Goal: Communication & Community: Answer question/provide support

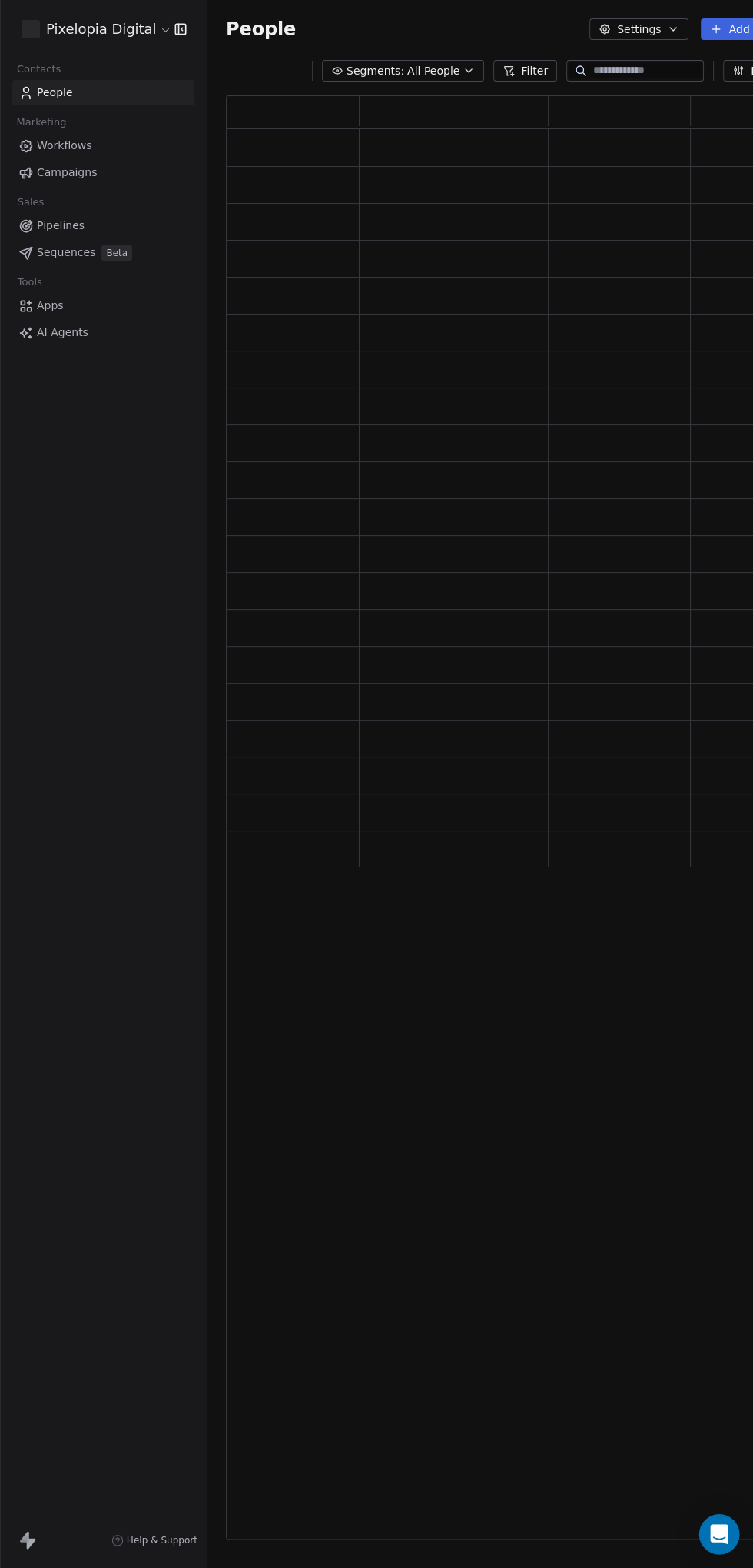
click at [720, 1530] on icon "Open Intercom Messenger" at bounding box center [719, 1534] width 18 height 20
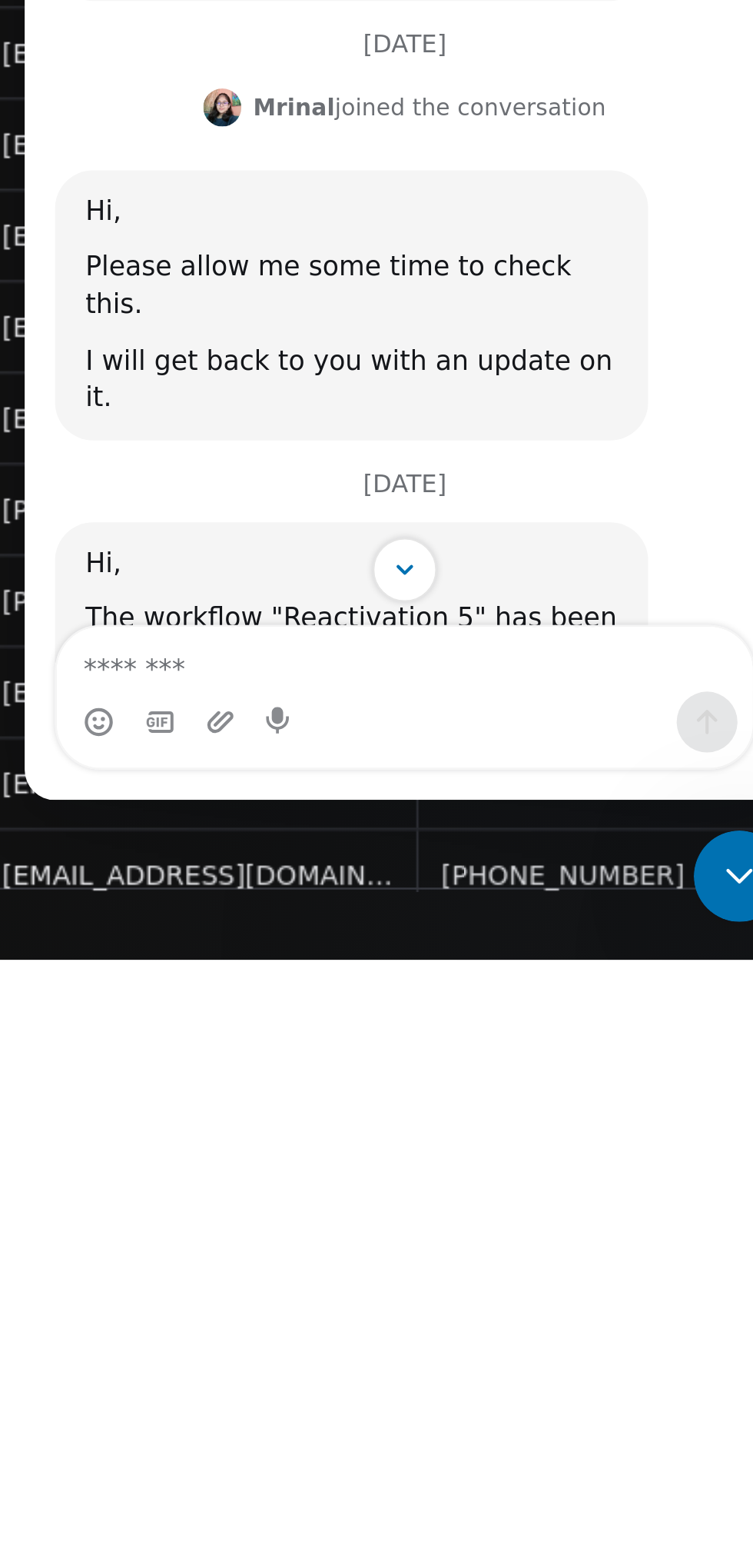
scroll to position [94, 0]
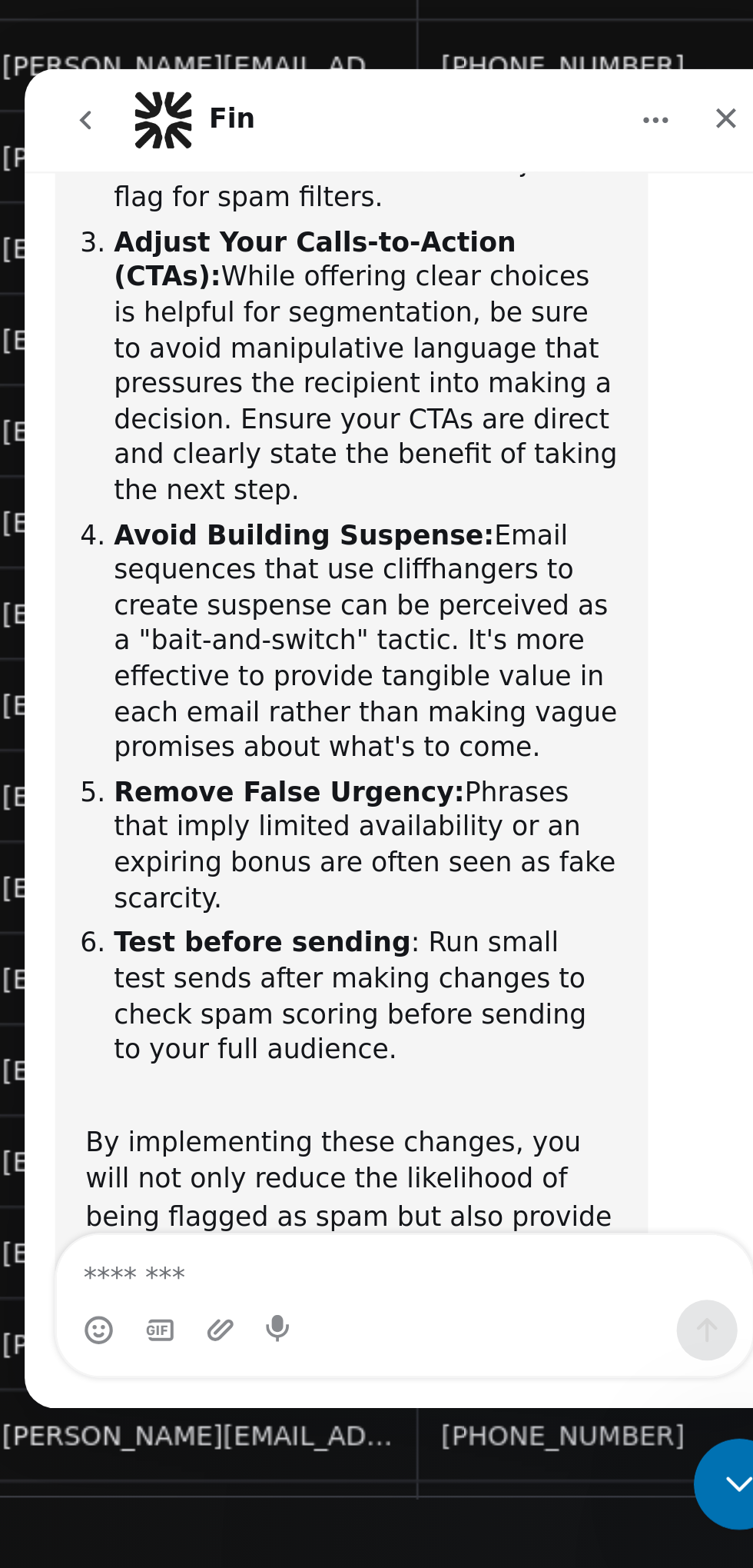
scroll to position [0, 0]
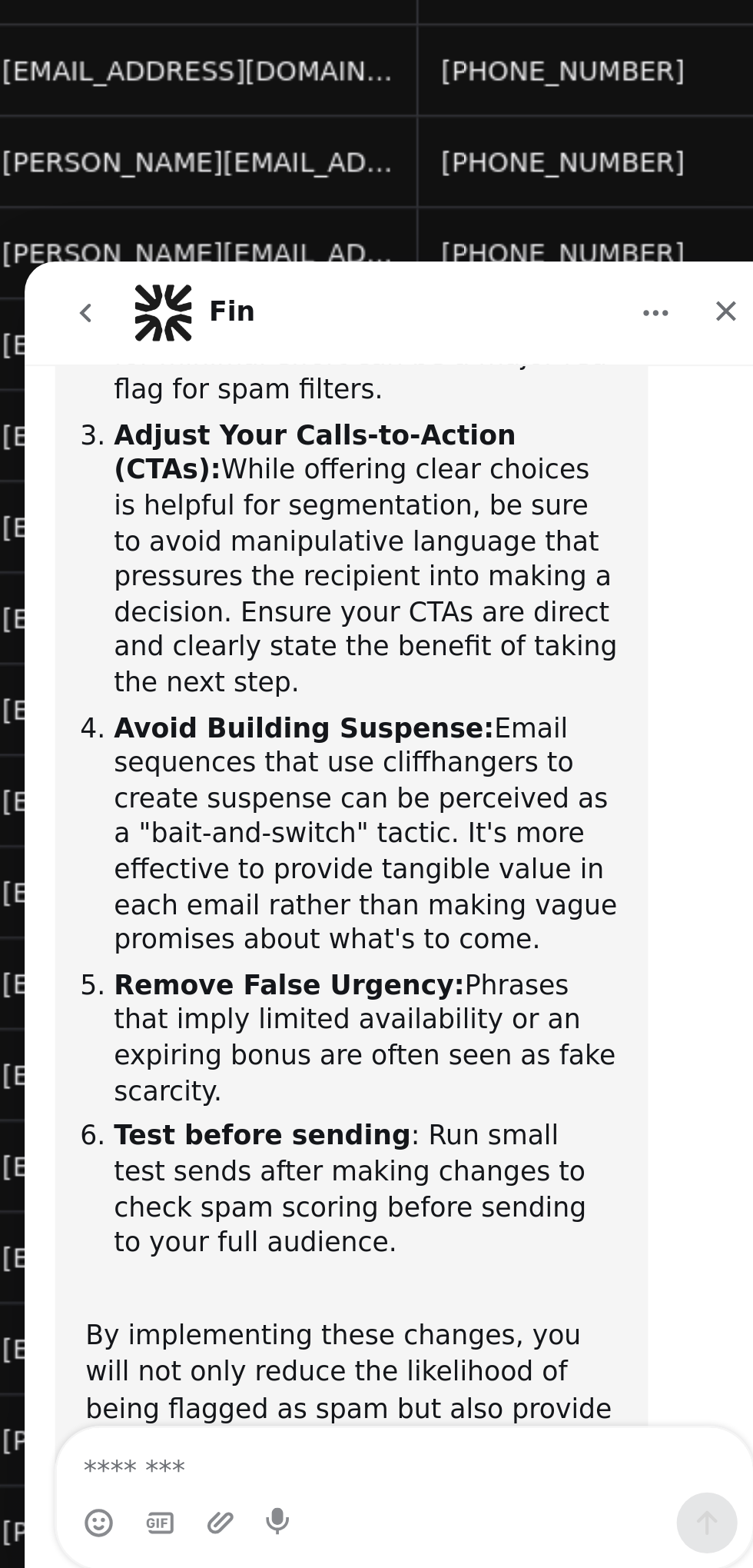
click at [239, 546] on li "Remove False Urgency: Phrases that imply limited availability or an expiring bo…" at bounding box center [162, 575] width 203 height 57
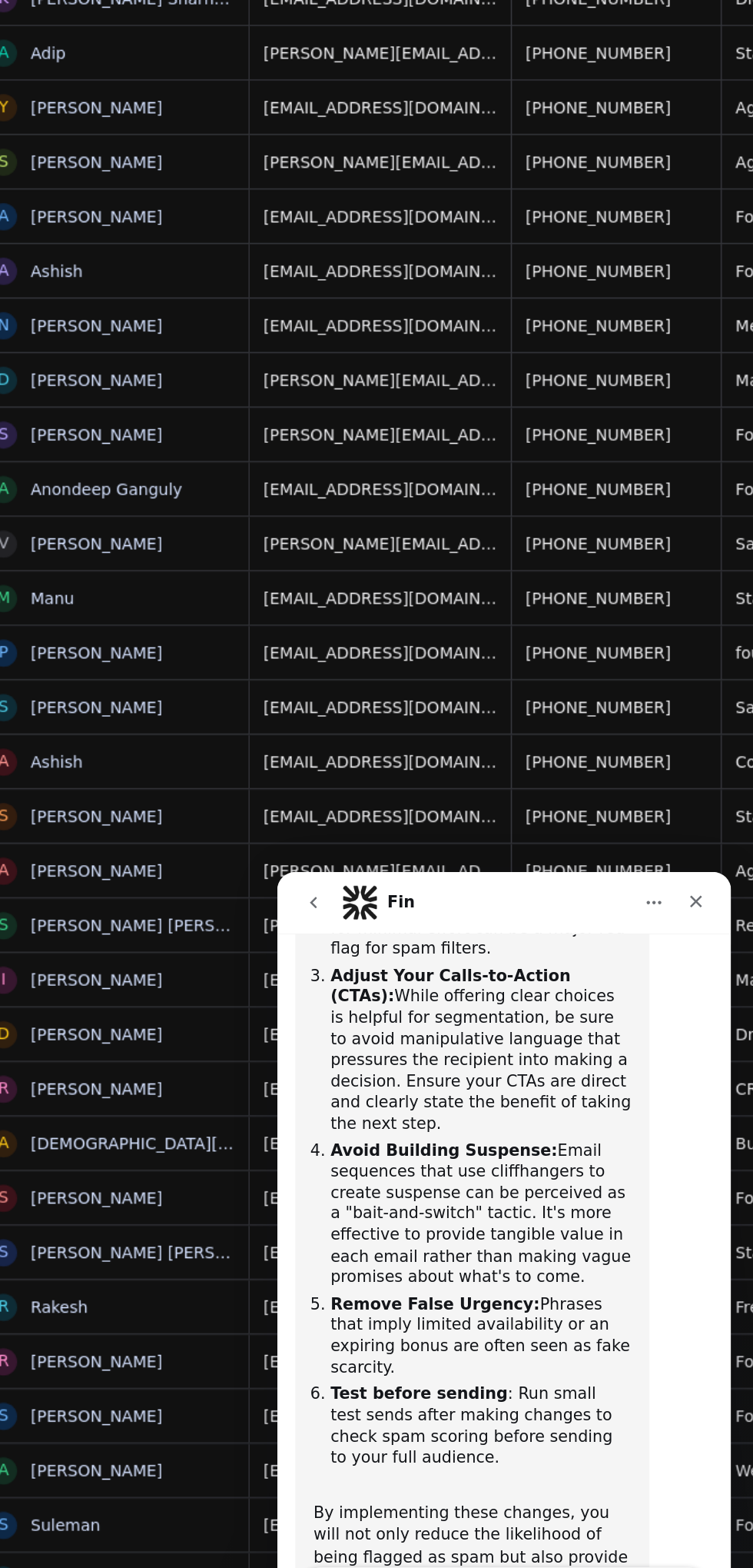
click at [538, 884] on button "Home" at bounding box center [531, 892] width 29 height 29
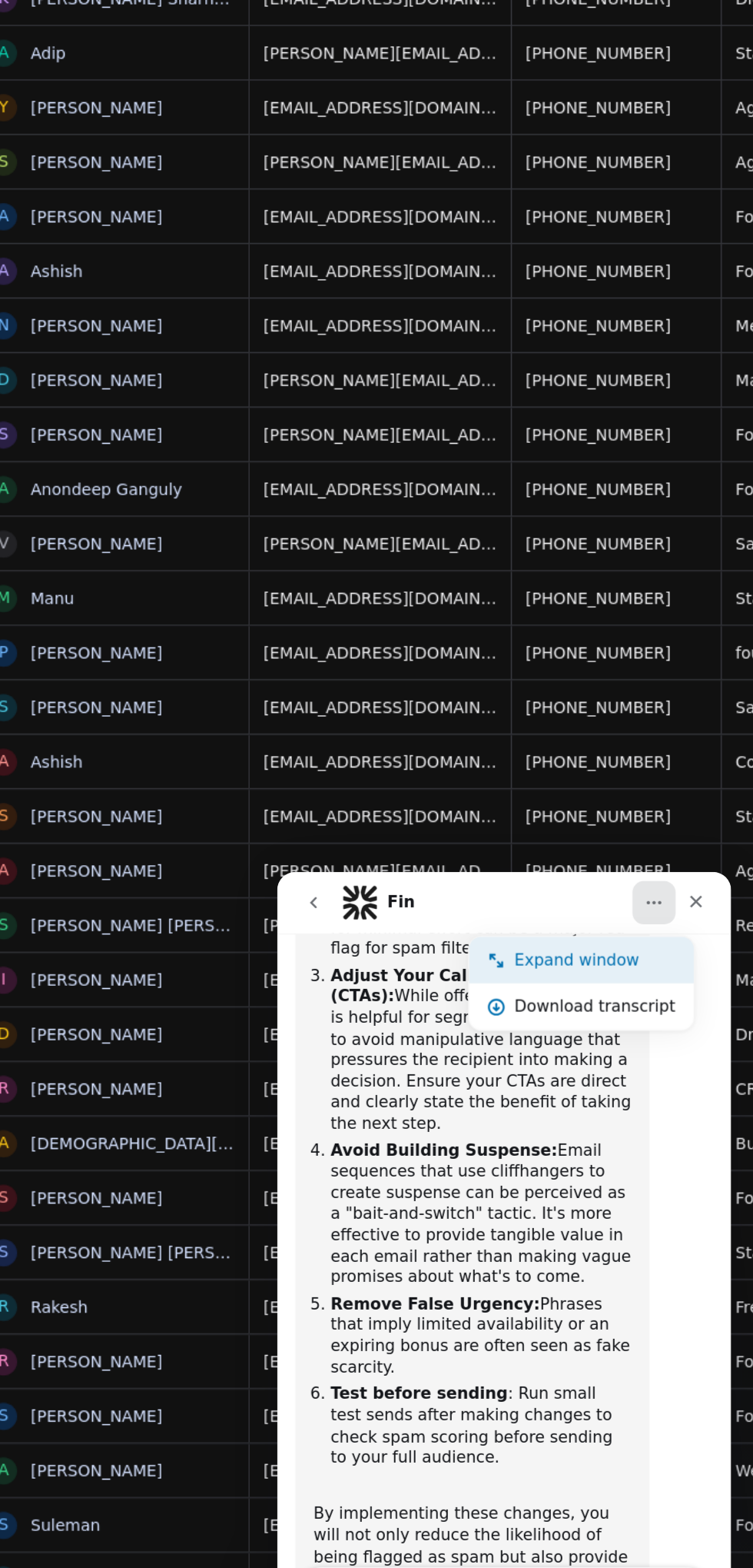
click at [487, 931] on div "Expand window" at bounding box center [491, 930] width 109 height 16
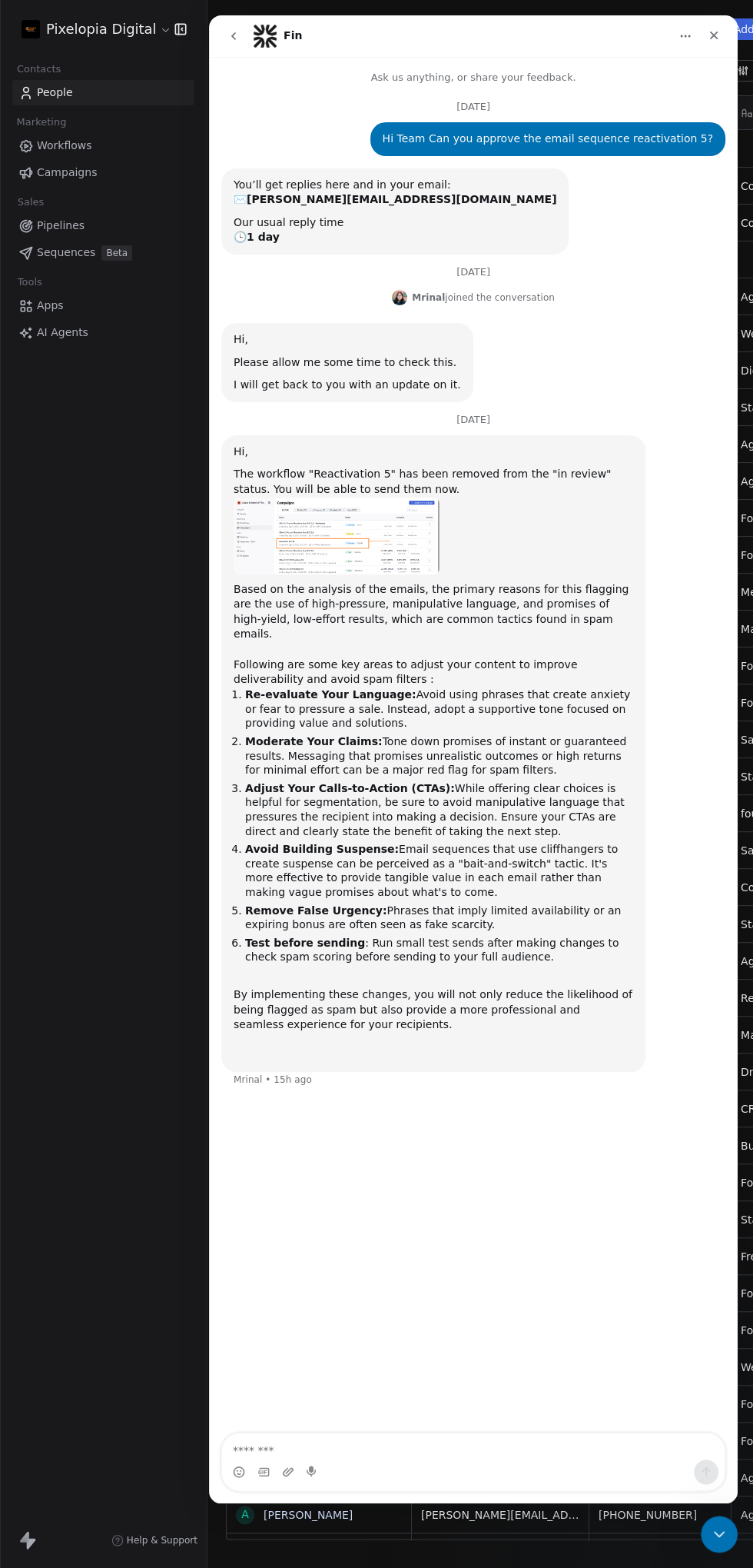
scroll to position [64, 0]
click at [432, 1106] on div "Hi, The workflow "Reactivation 5" has been removed from the "in review" status.…" at bounding box center [473, 771] width 504 height 671
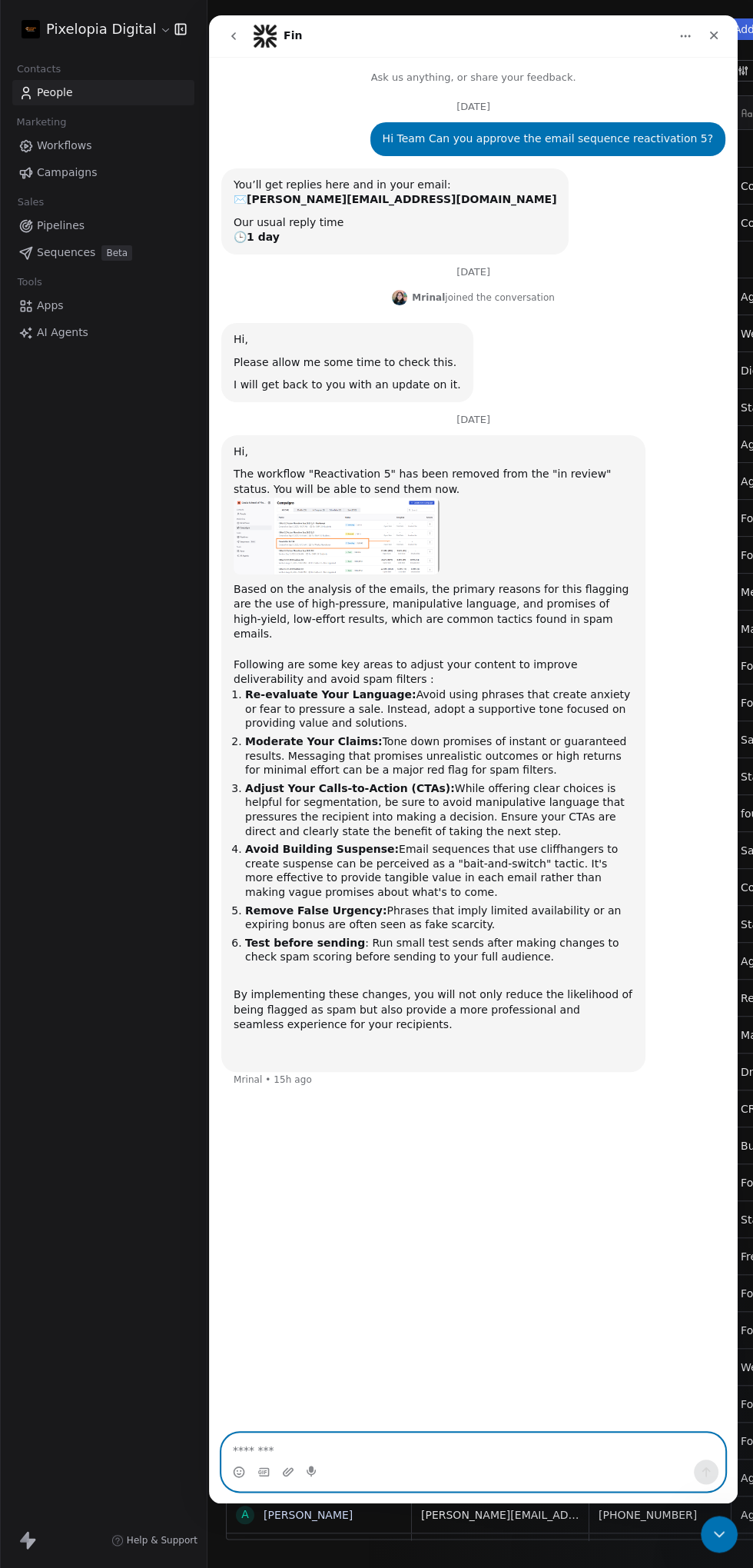
click at [446, 1450] on textarea "Message…" at bounding box center [473, 1447] width 502 height 26
type textarea "**********"
click at [714, 1473] on button "Send a message…" at bounding box center [706, 1472] width 25 height 25
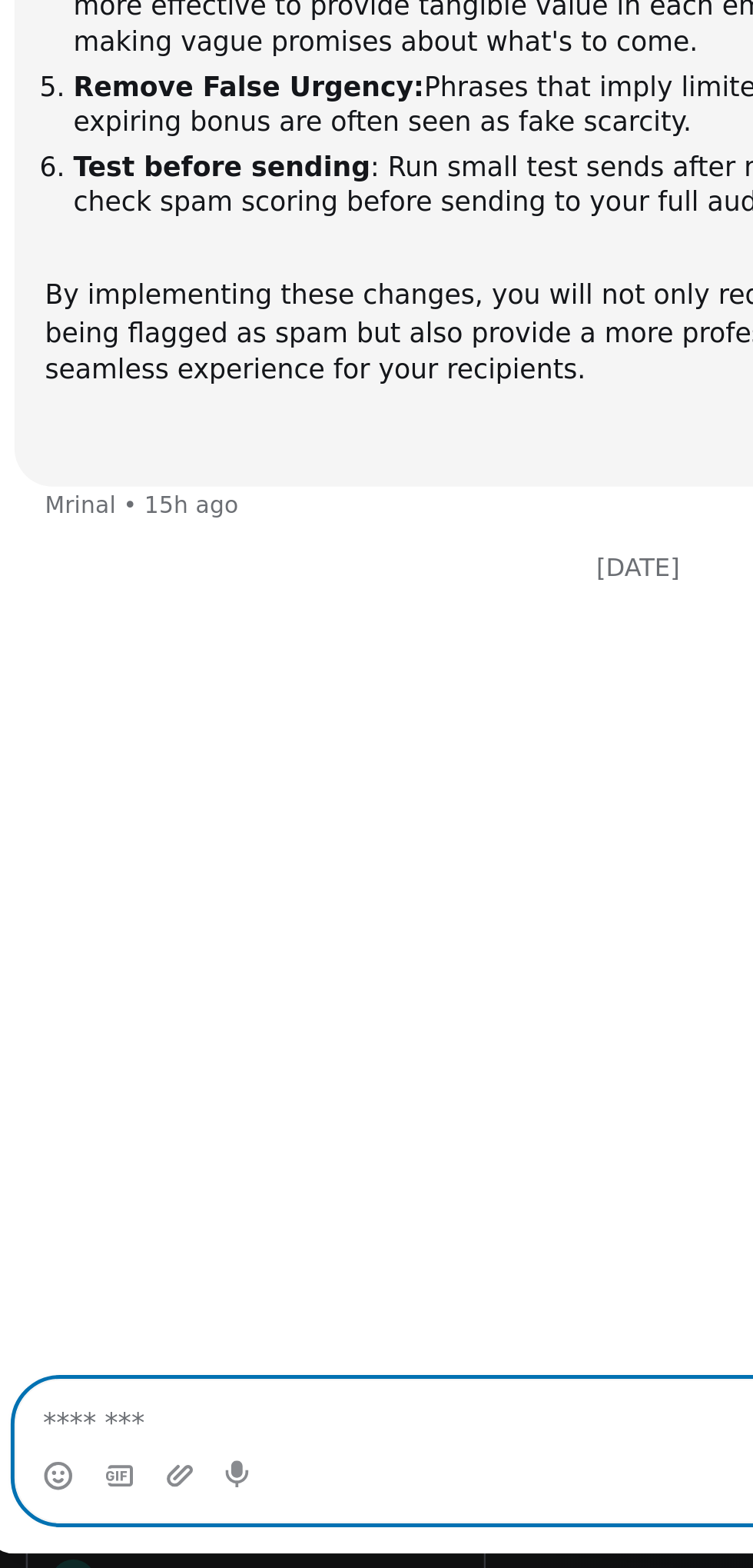
scroll to position [113, 0]
